Goal: Navigation & Orientation: Find specific page/section

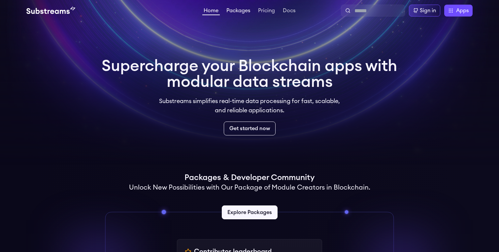
click at [233, 8] on link "Packages" at bounding box center [238, 11] width 26 height 7
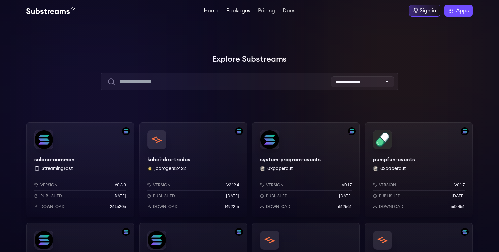
click at [204, 14] on link "Home" at bounding box center [211, 11] width 18 height 7
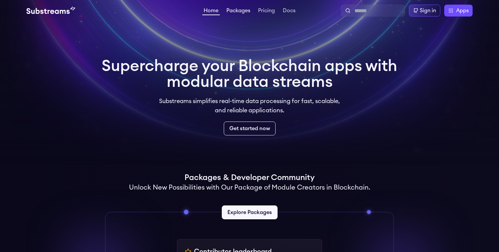
click at [230, 12] on link "Packages" at bounding box center [238, 11] width 26 height 7
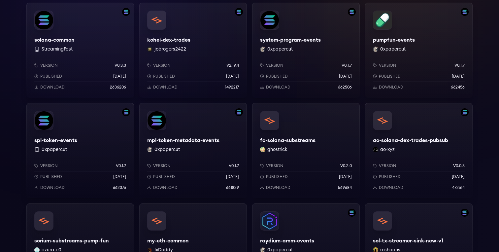
scroll to position [154, 0]
